Goal: Task Accomplishment & Management: Manage account settings

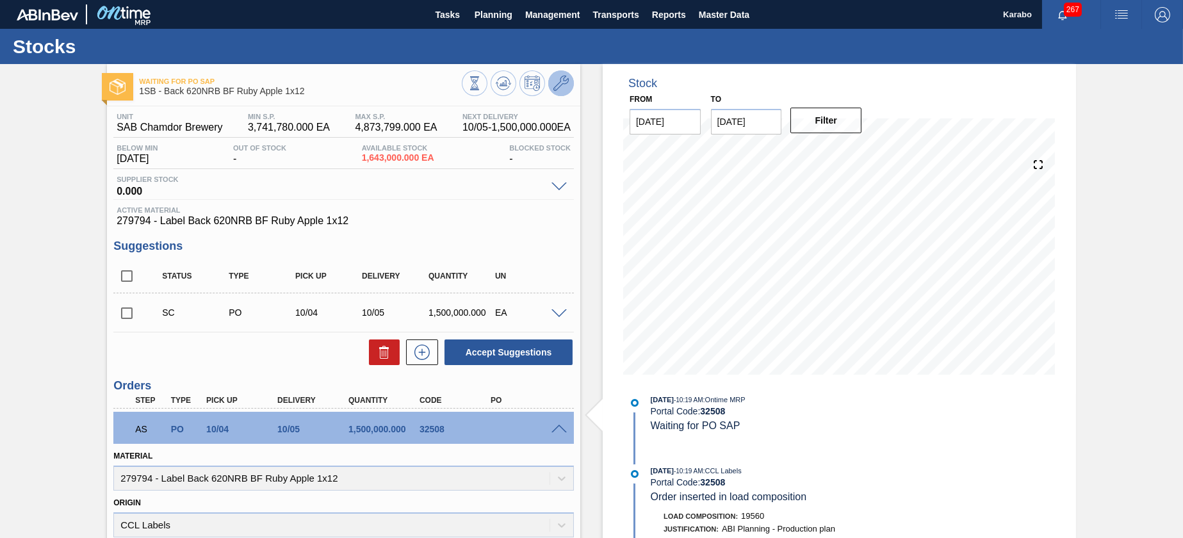
click at [564, 77] on icon at bounding box center [560, 83] width 15 height 15
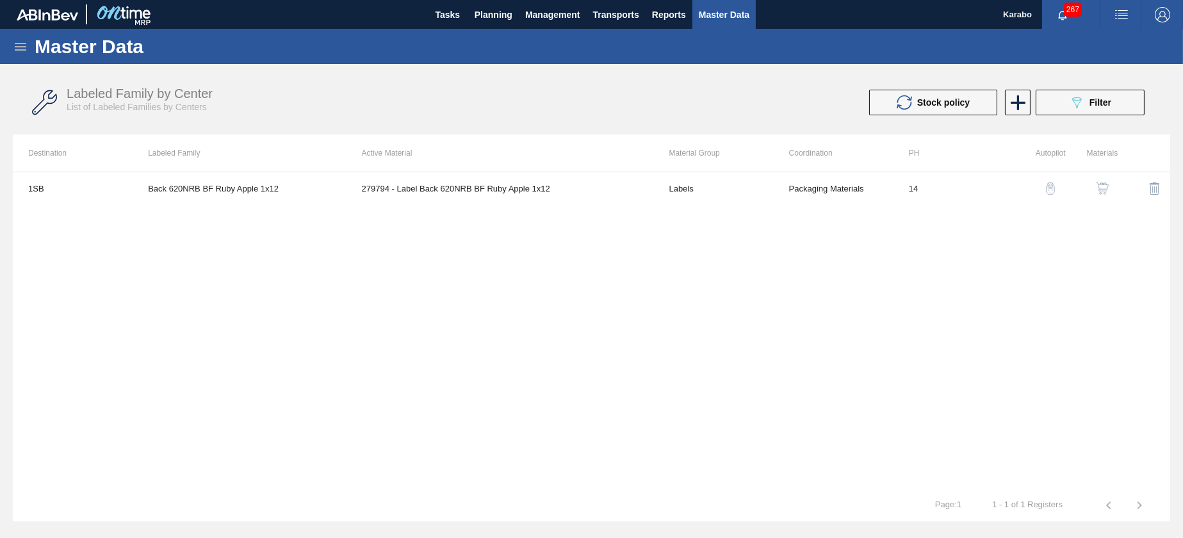
click at [1098, 188] on img "button" at bounding box center [1102, 188] width 13 height 13
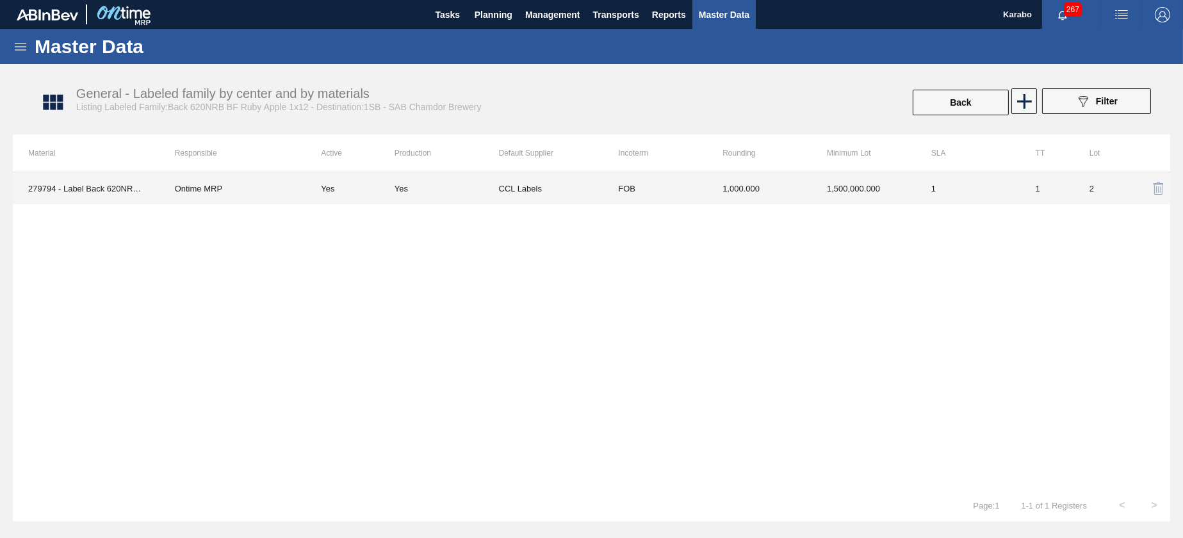
click at [823, 193] on td "1,500,000.000" at bounding box center [863, 188] width 104 height 32
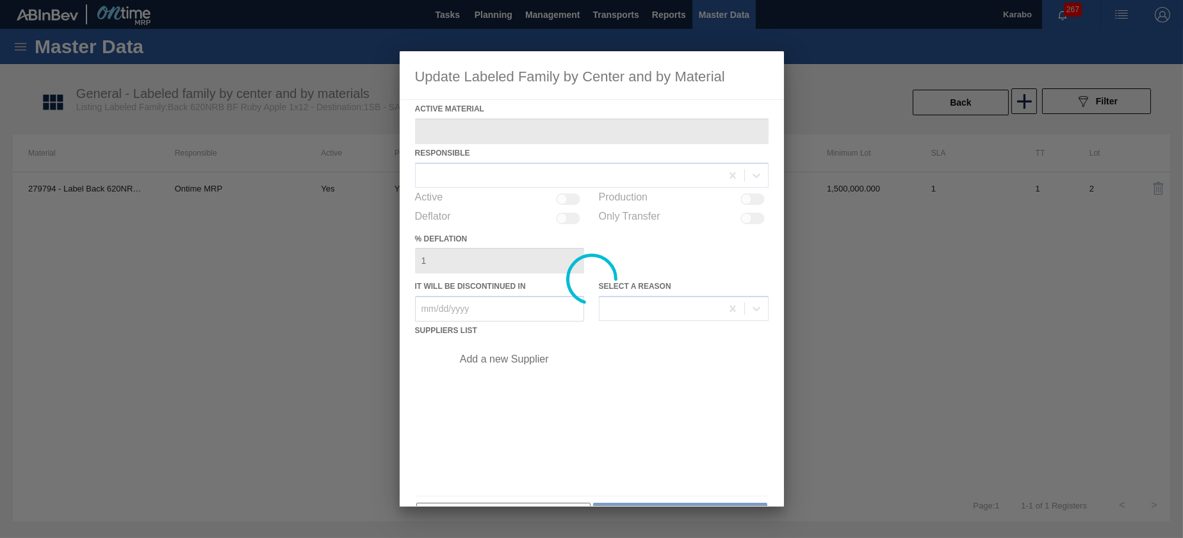
type Material "279794 - Label Back 620NRB BF Ruby Apple 1x12"
checkbox input "true"
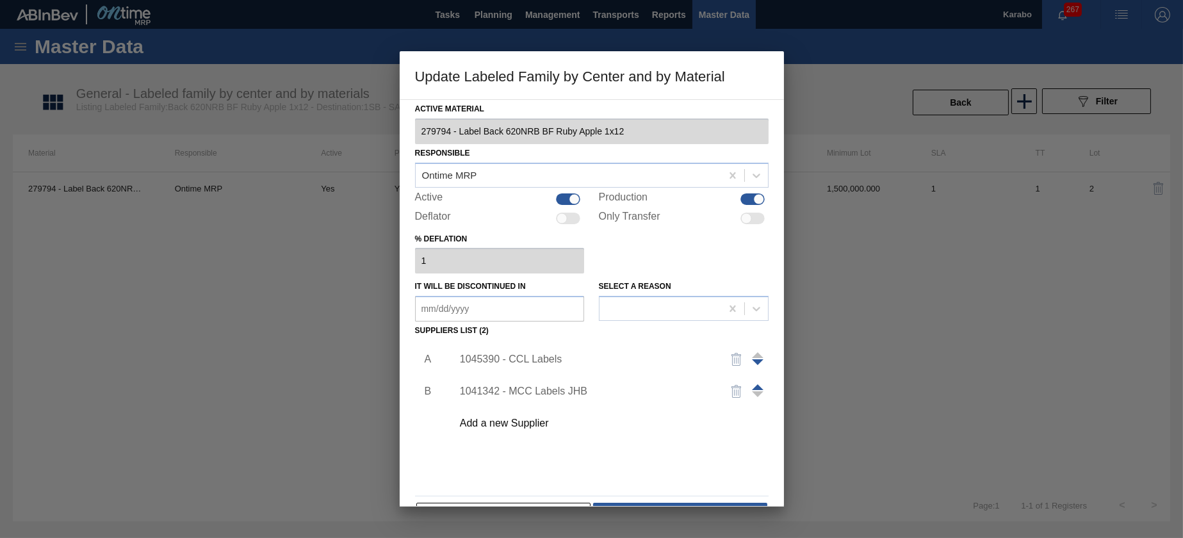
click at [549, 362] on div "1045390 - CCL Labels" at bounding box center [585, 360] width 251 height 12
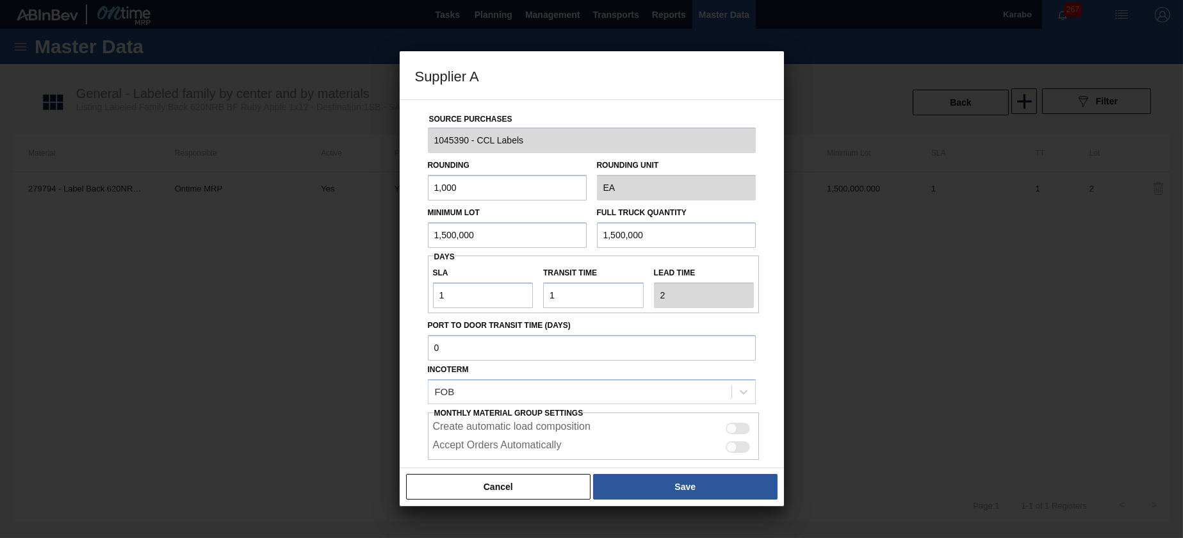
click at [530, 477] on button "Cancel" at bounding box center [498, 487] width 185 height 26
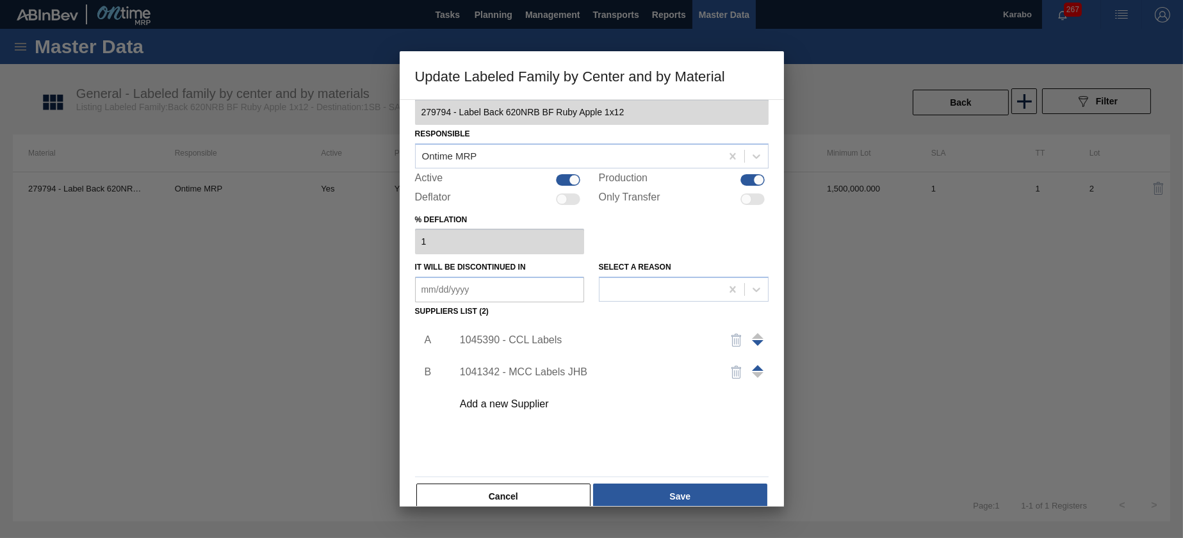
scroll to position [38, 0]
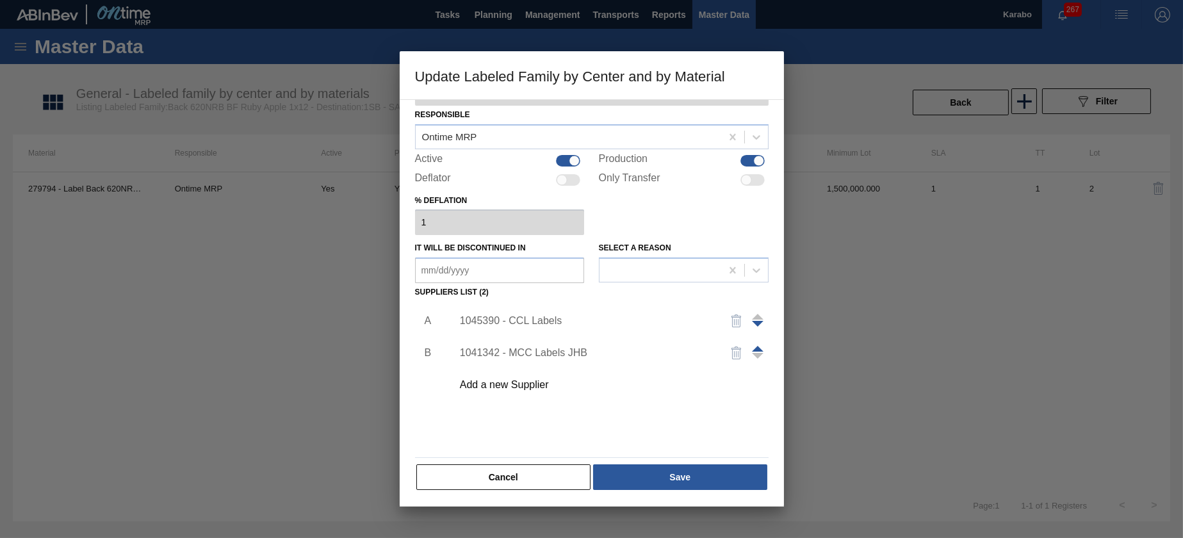
click at [549, 468] on button "Cancel" at bounding box center [503, 477] width 175 height 26
